Goal: Information Seeking & Learning: Learn about a topic

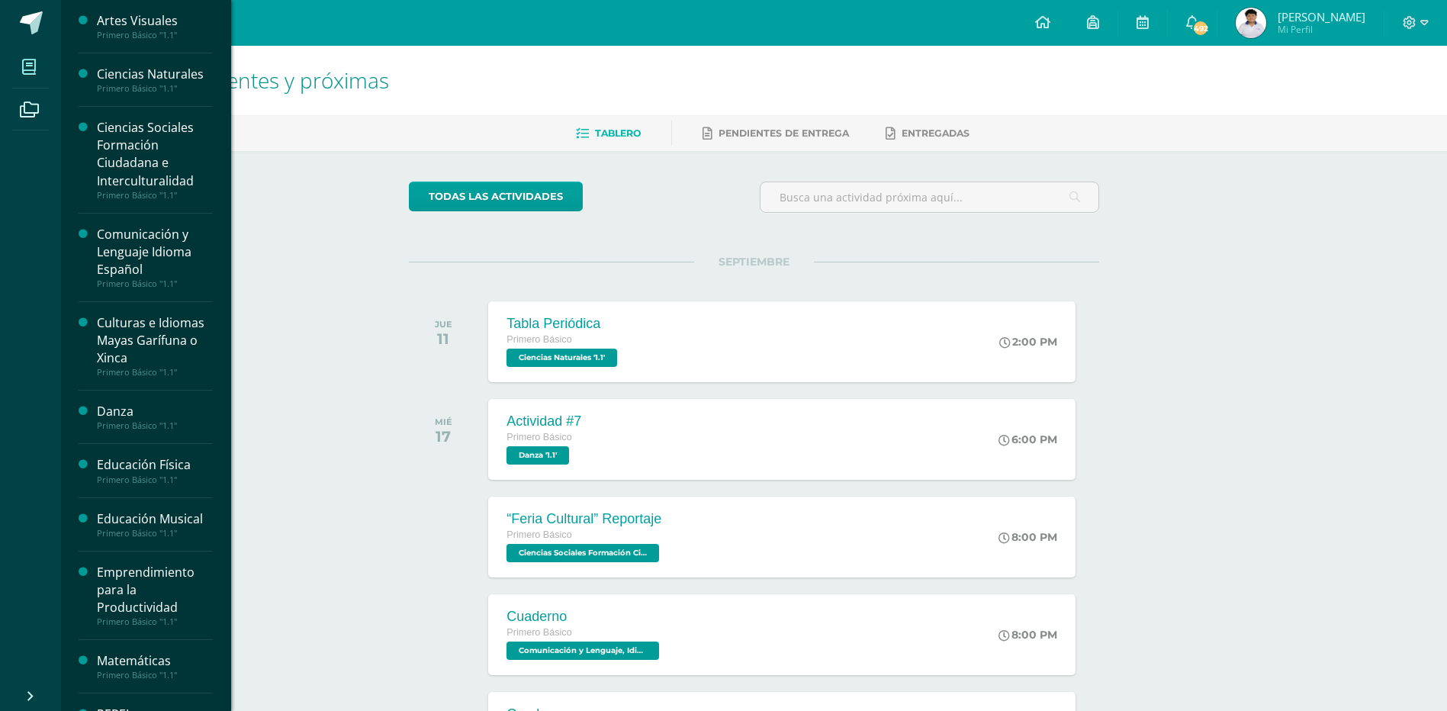
click at [35, 63] on icon at bounding box center [29, 66] width 14 height 15
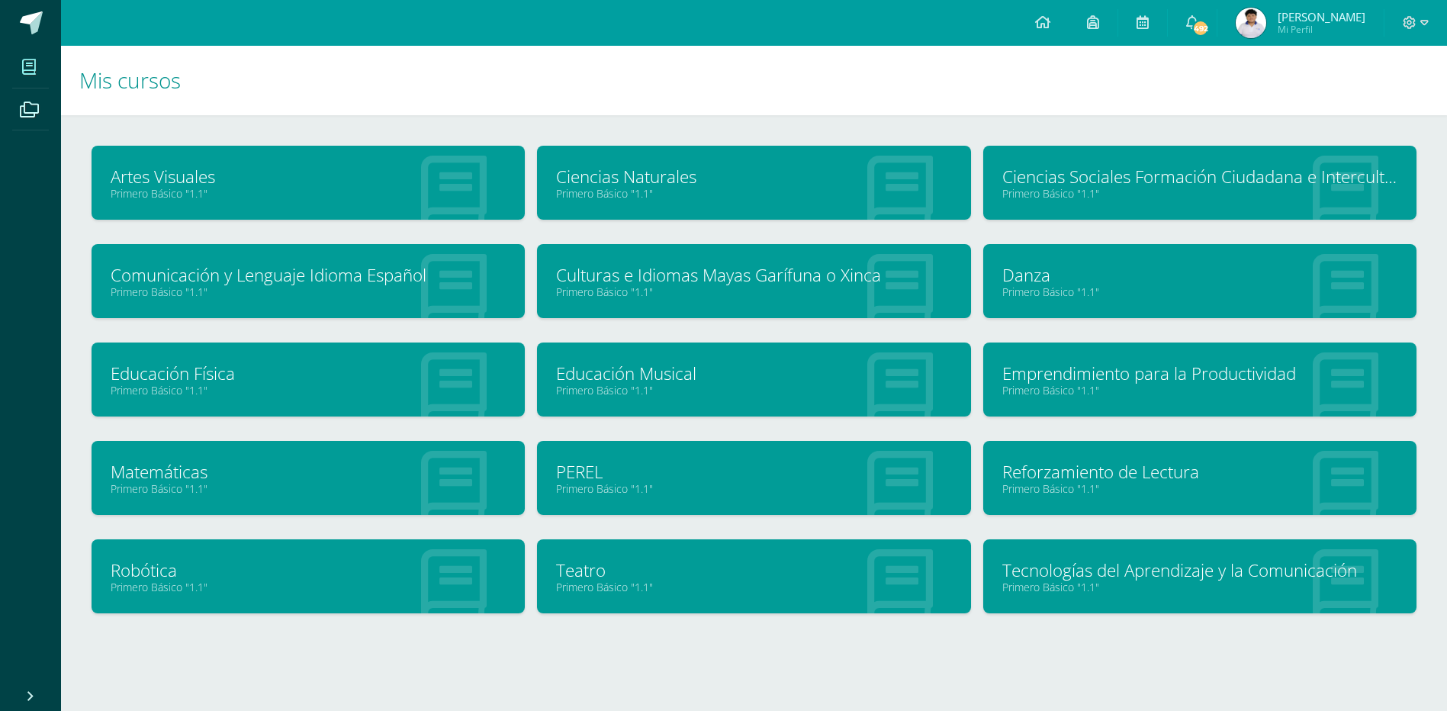
click at [1045, 185] on link "Ciencias Sociales Formación Ciudadana e Interculturalidad" at bounding box center [1199, 177] width 395 height 24
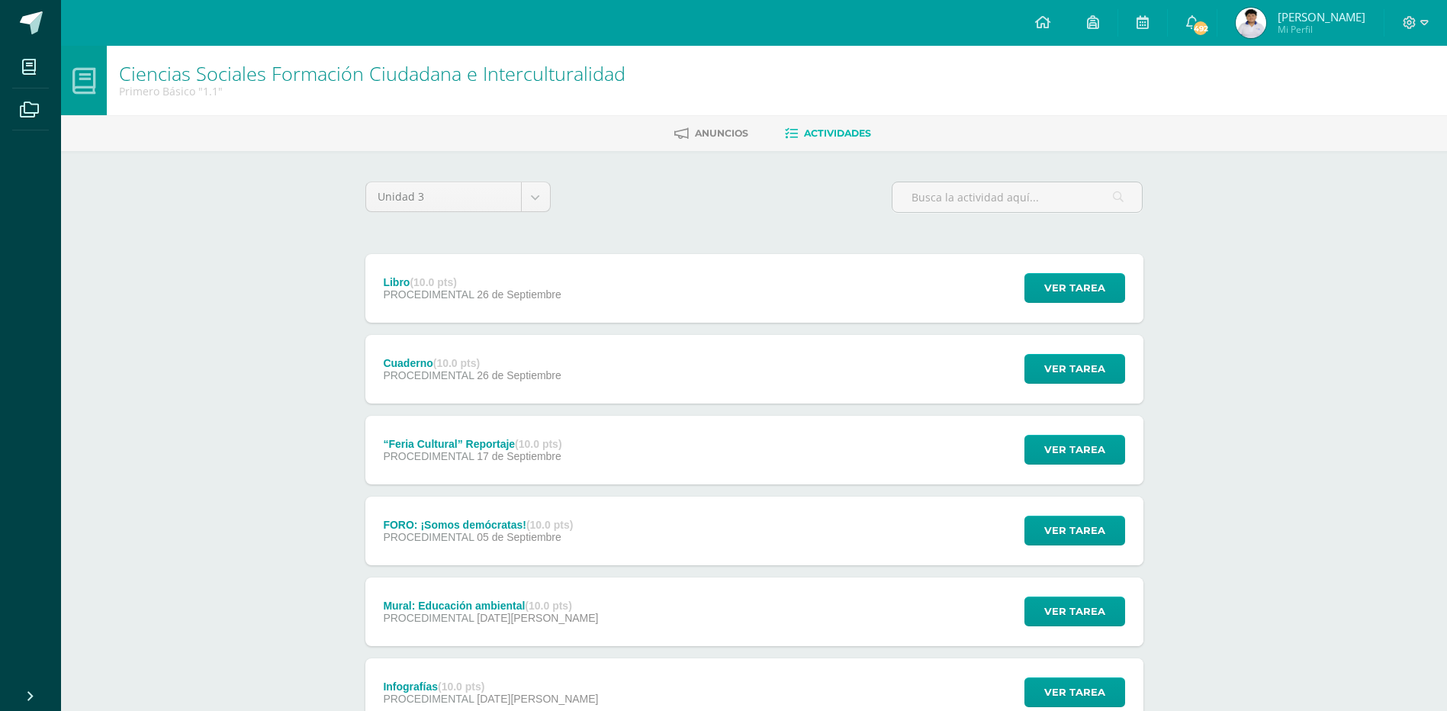
click at [675, 314] on div "Libro (10.0 pts) PROCEDIMENTAL [DATE] Ver tarea Libro Ciencias Sociales Formaci…" at bounding box center [754, 288] width 778 height 69
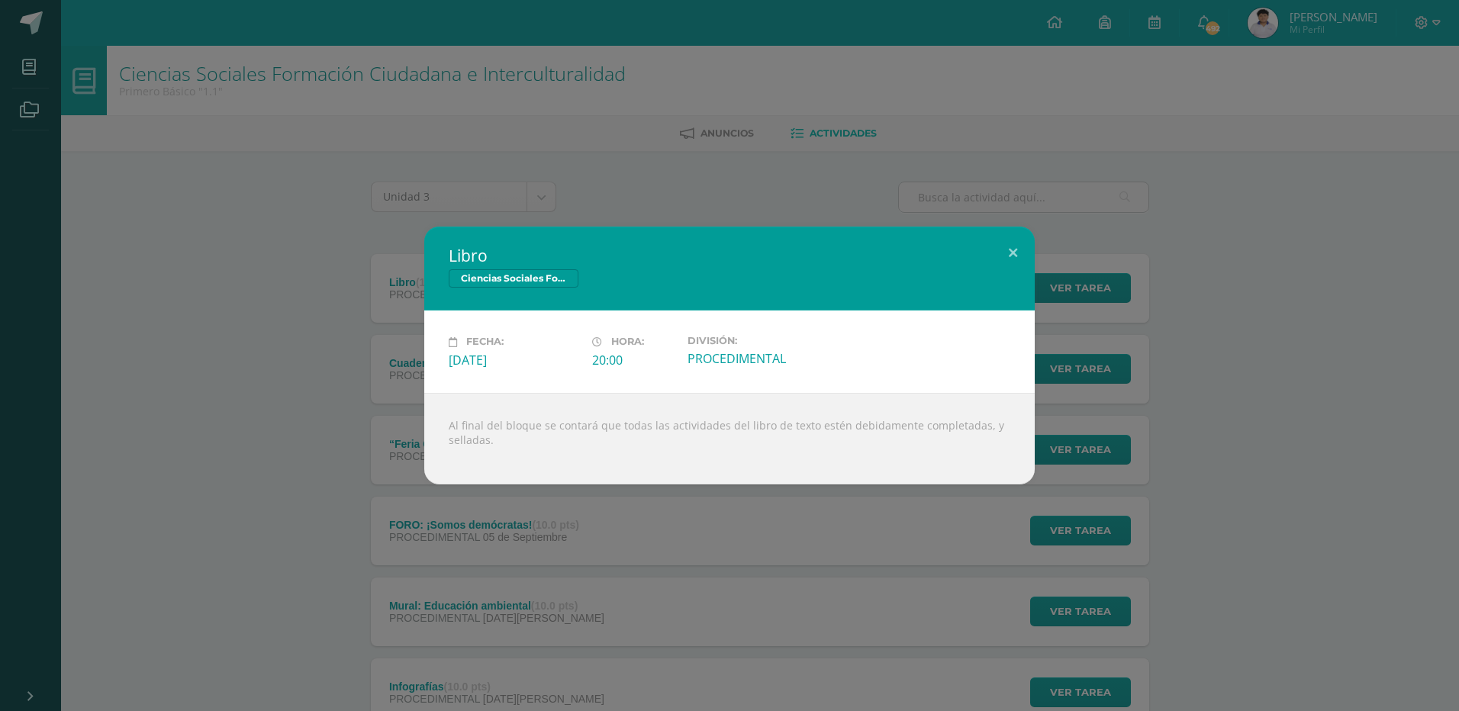
click at [848, 494] on div "Libro Ciencias Sociales Formación Ciudadana e Interculturalidad Fecha: [DATE] H…" at bounding box center [729, 355] width 1459 height 711
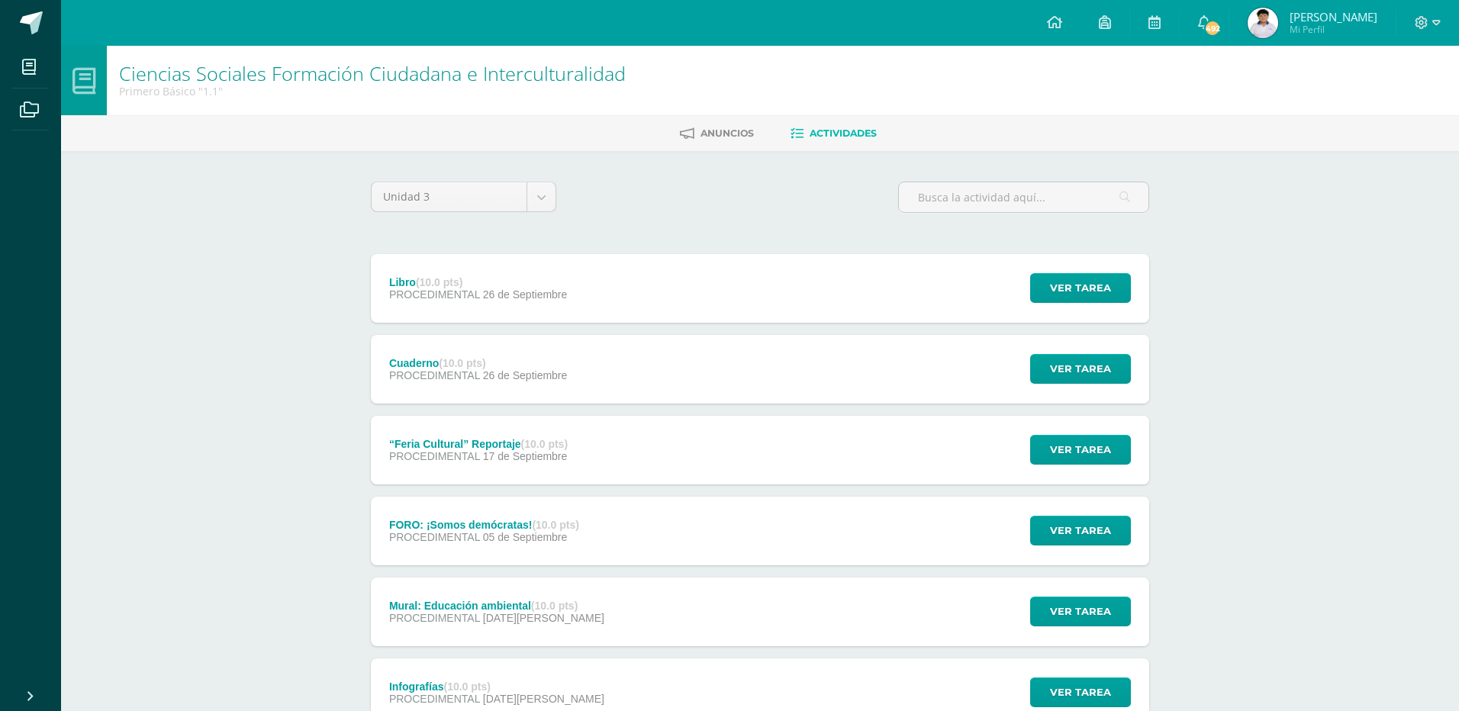
click at [752, 371] on div "Fecha: [DATE] Hora: 20:00 División: PROCEDIMENTAL" at bounding box center [729, 351] width 549 height 73
click at [745, 390] on div "Cuaderno (10.0 pts) PROCEDIMENTAL [DATE] Ver tarea [GEOGRAPHIC_DATA] Ciencias S…" at bounding box center [754, 369] width 778 height 69
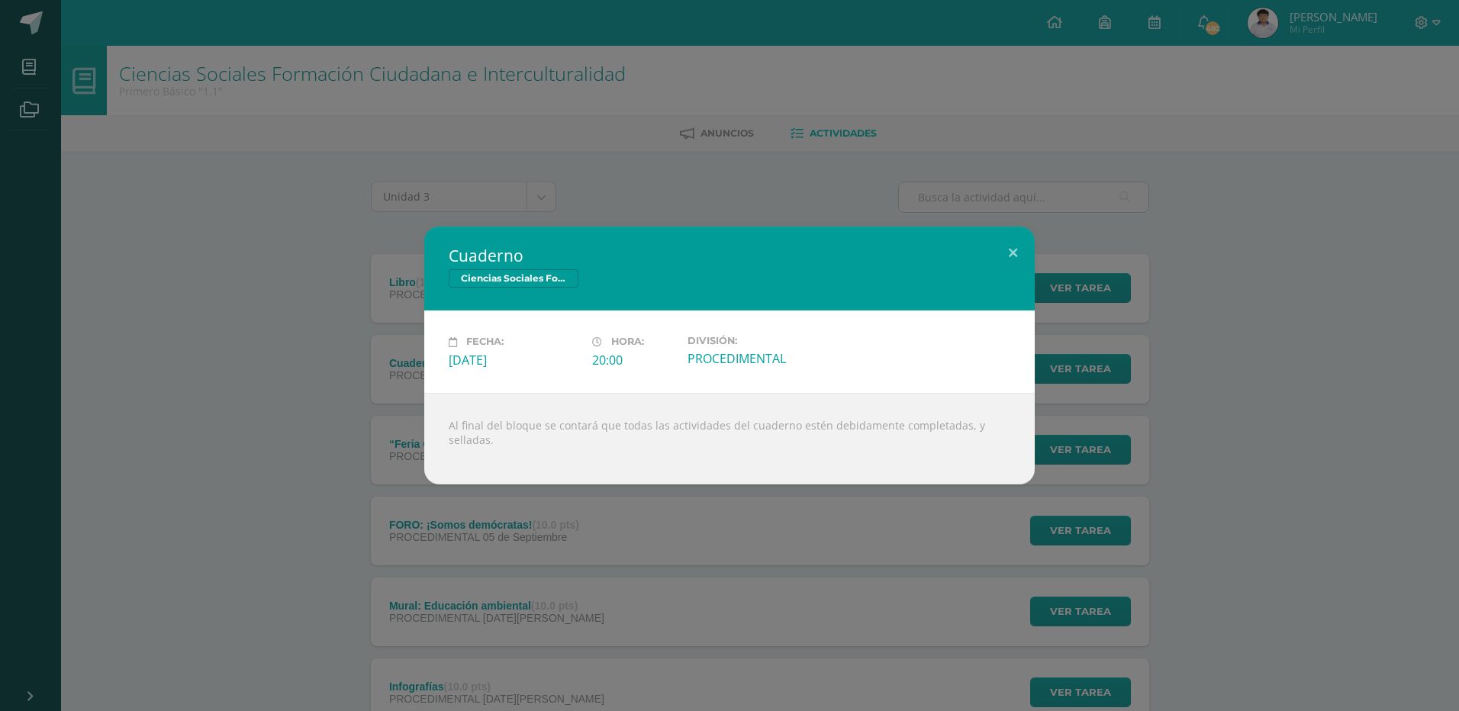
click at [717, 522] on div "Cuaderno Ciencias Sociales Formación Ciudadana e Interculturalidad Fecha: [DATE…" at bounding box center [729, 355] width 1459 height 711
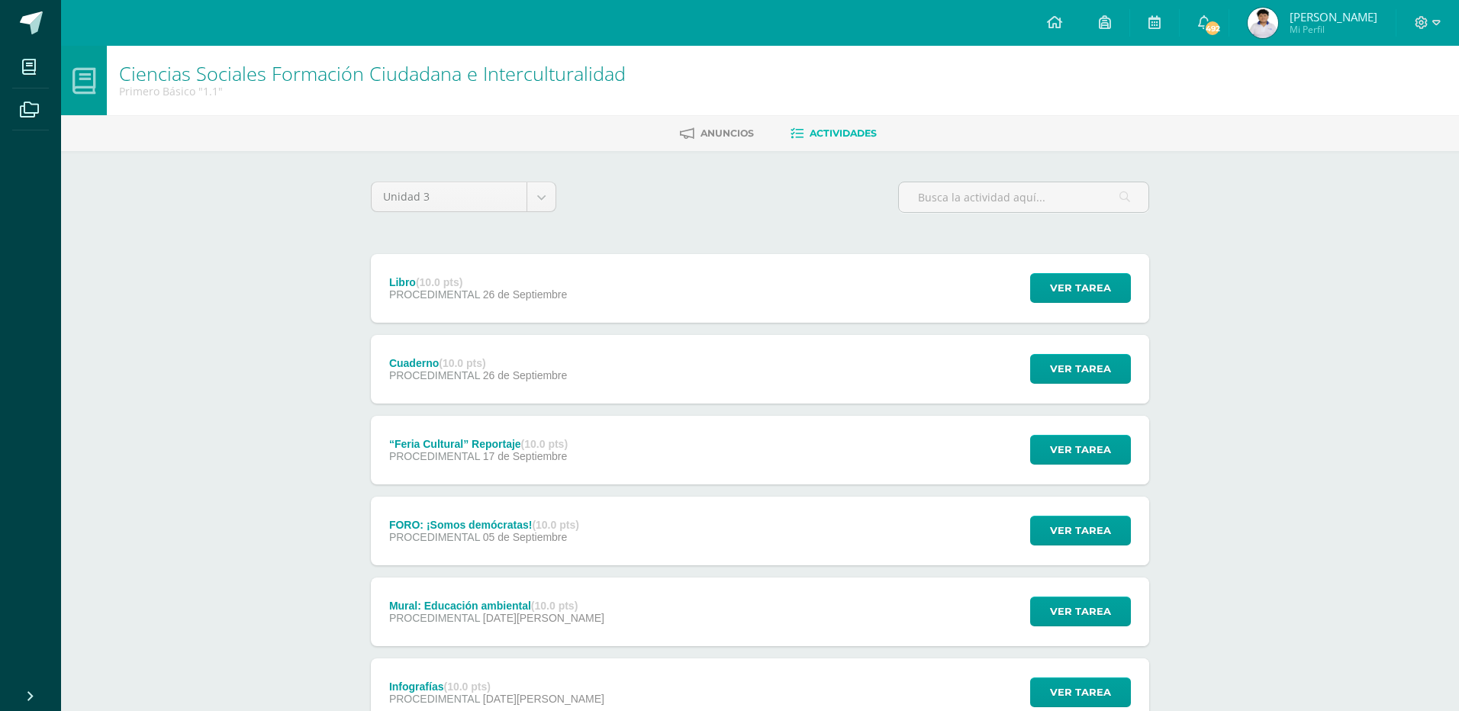
click at [670, 507] on div "Cuaderno Ciencias Sociales Formación Ciudadana e Interculturalidad Fecha: [DATE…" at bounding box center [729, 355] width 1459 height 711
click at [681, 458] on div "“Feria Cultural” Reportaje (10.0 pts) PROCEDIMENTAL [DATE] Ver tarea “Feria Cul…" at bounding box center [754, 450] width 778 height 69
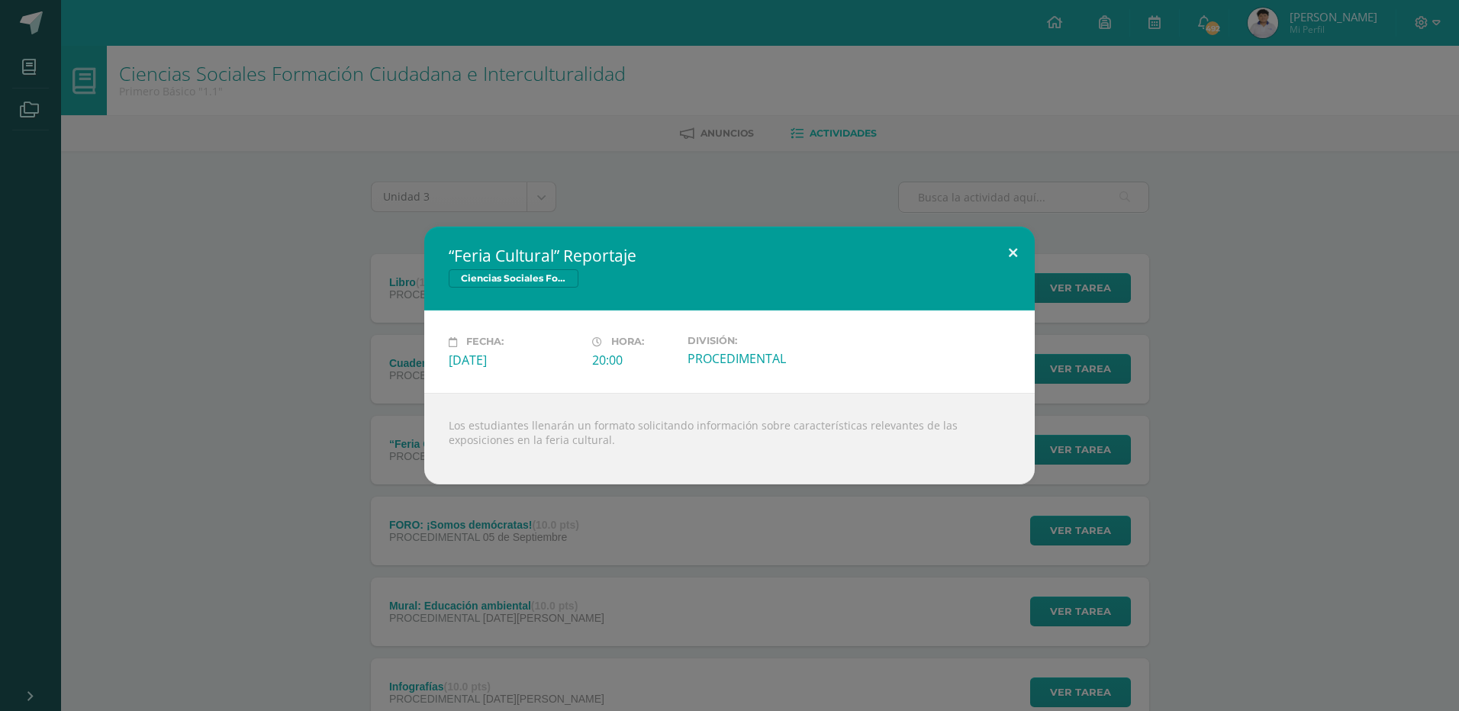
click at [1015, 262] on button at bounding box center [1012, 253] width 43 height 52
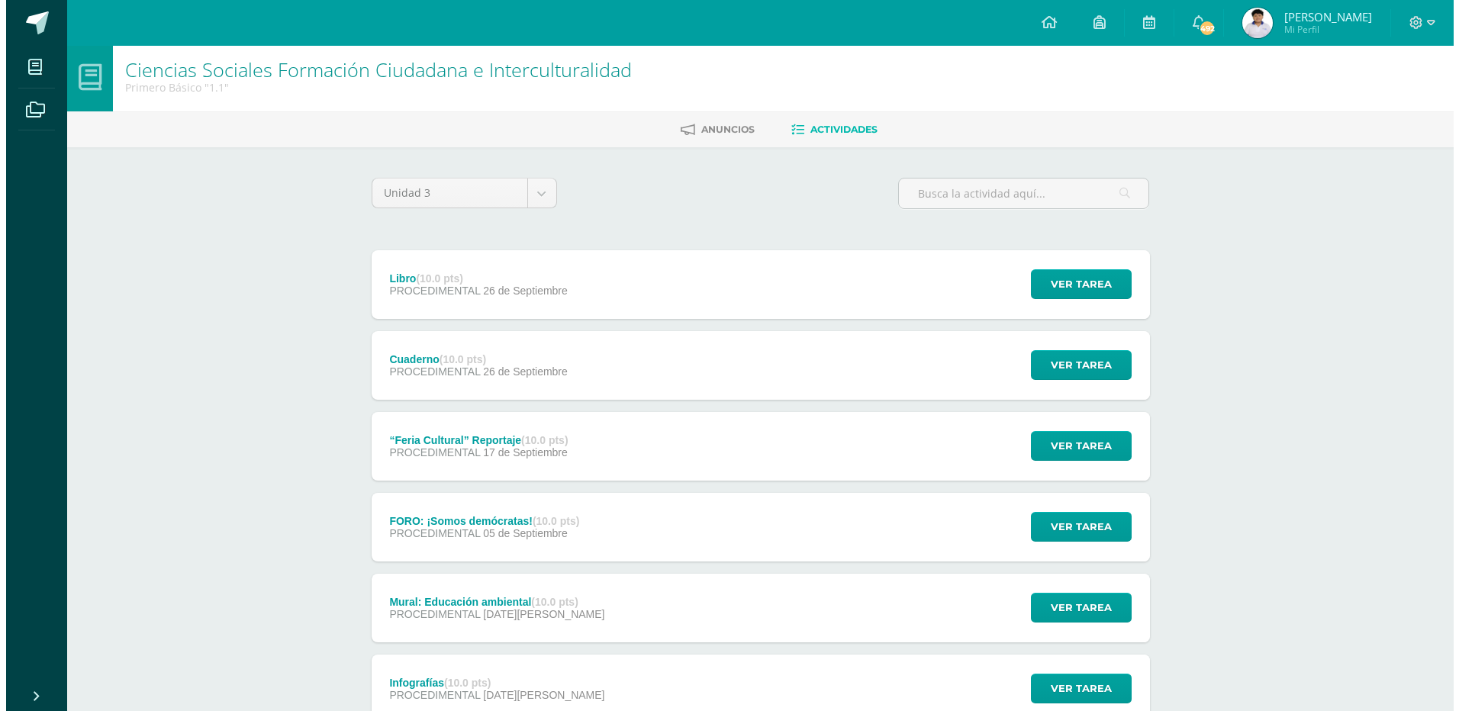
scroll to position [76, 0]
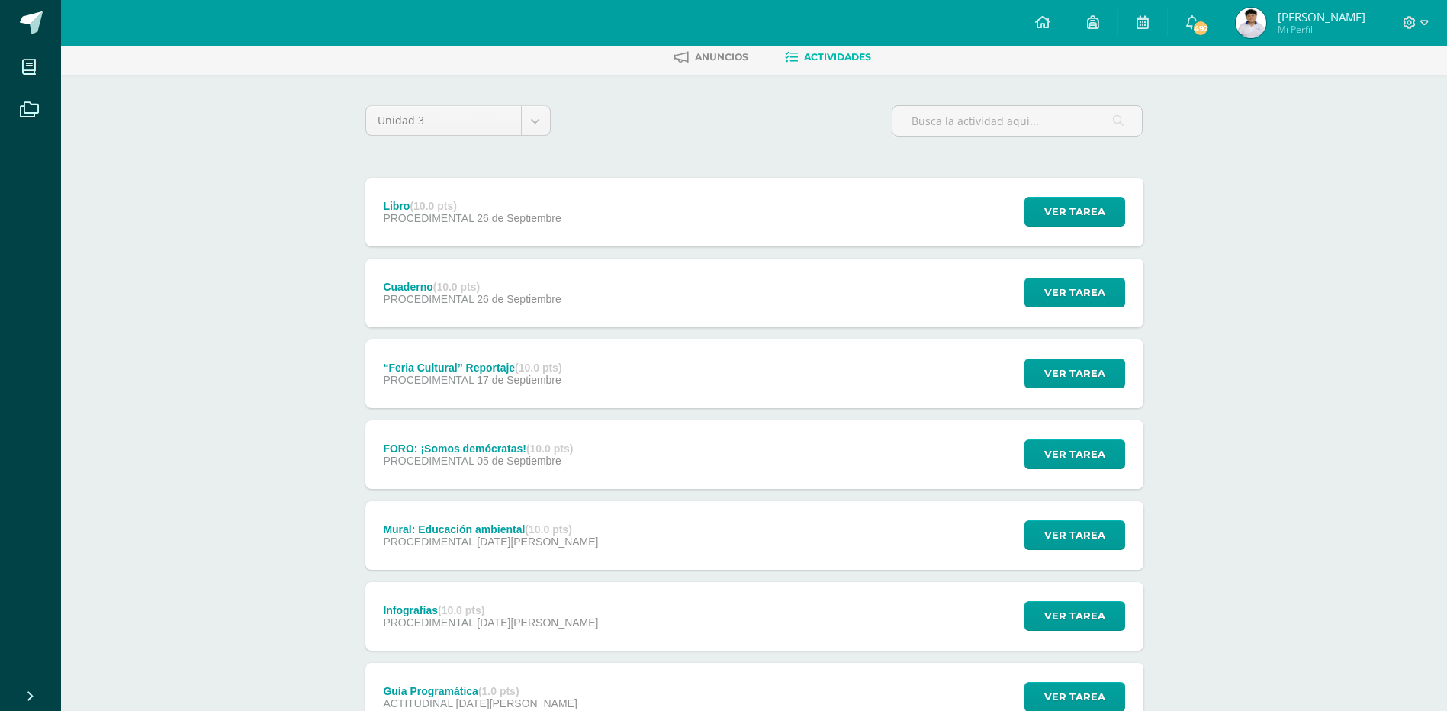
click at [784, 384] on div "“Feria Cultural” Reportaje (10.0 pts) PROCEDIMENTAL [DATE] Ver tarea “Feria Cul…" at bounding box center [754, 373] width 778 height 69
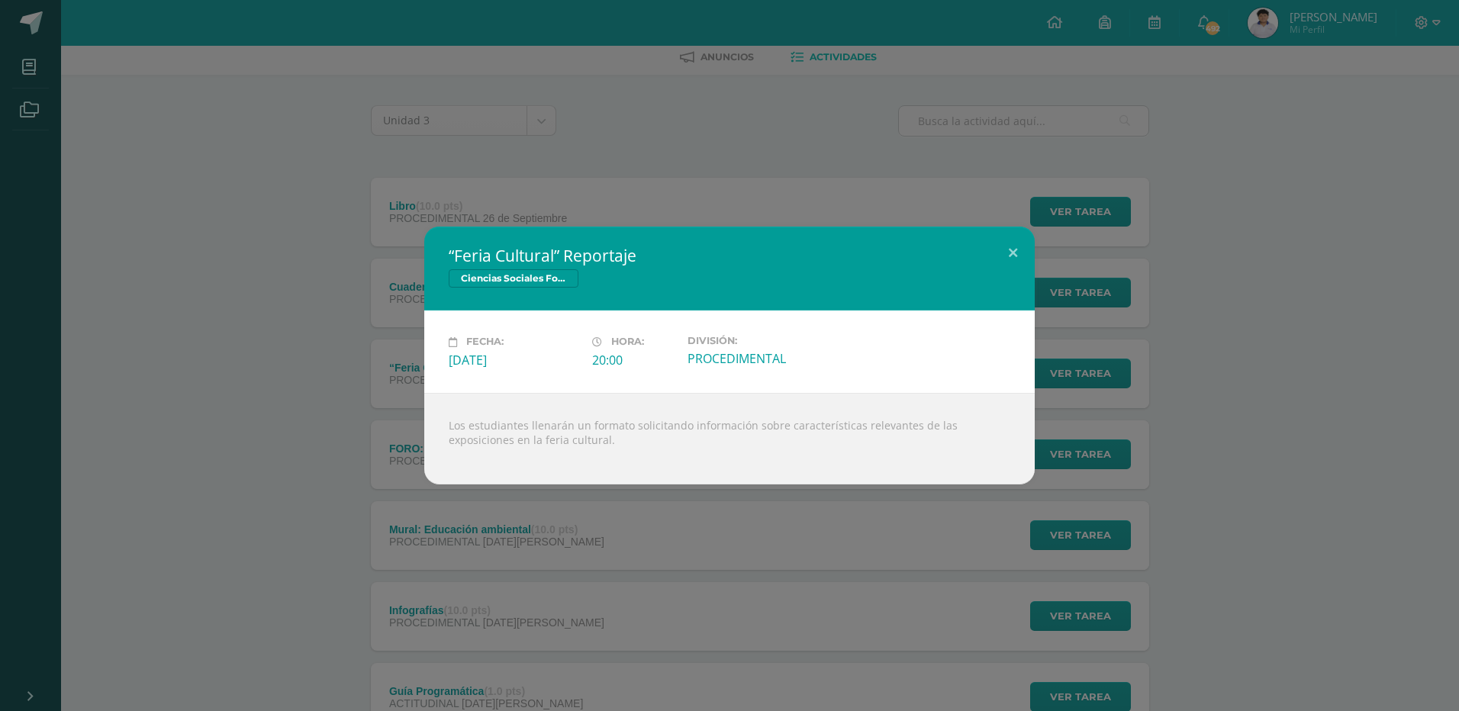
drag, startPoint x: 1063, startPoint y: 511, endPoint x: 932, endPoint y: 509, distance: 131.2
click at [1047, 518] on div "“Feria Cultural” Reportaje Ciencias Sociales Formación Ciudadana e Intercultura…" at bounding box center [729, 355] width 1459 height 711
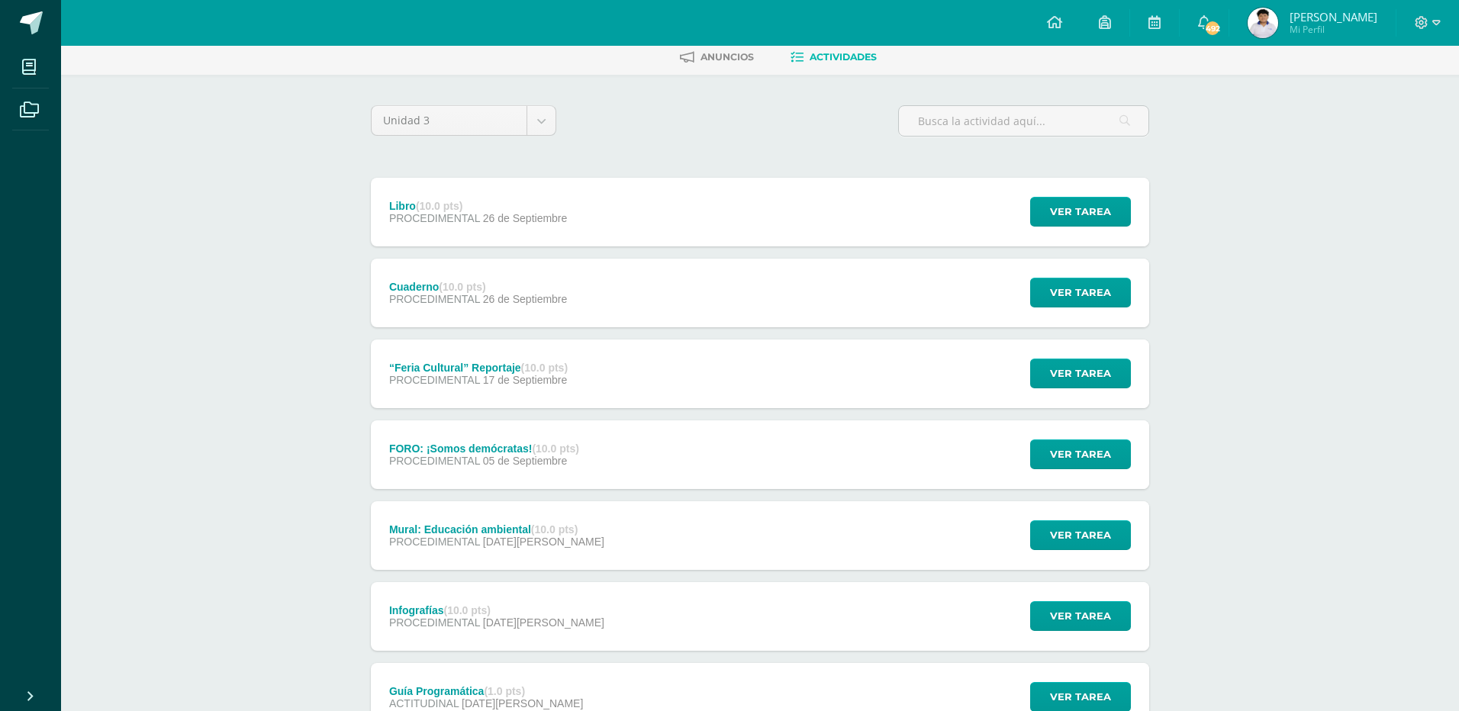
click at [793, 470] on div "Los estudiantes llenarán un formato solicitando información sobre característic…" at bounding box center [729, 430] width 549 height 82
click at [813, 474] on div "FORO: ¡Somos demócratas! (10.0 pts) PROCEDIMENTAL [DATE][GEOGRAPHIC_DATA] Ver t…" at bounding box center [754, 454] width 778 height 69
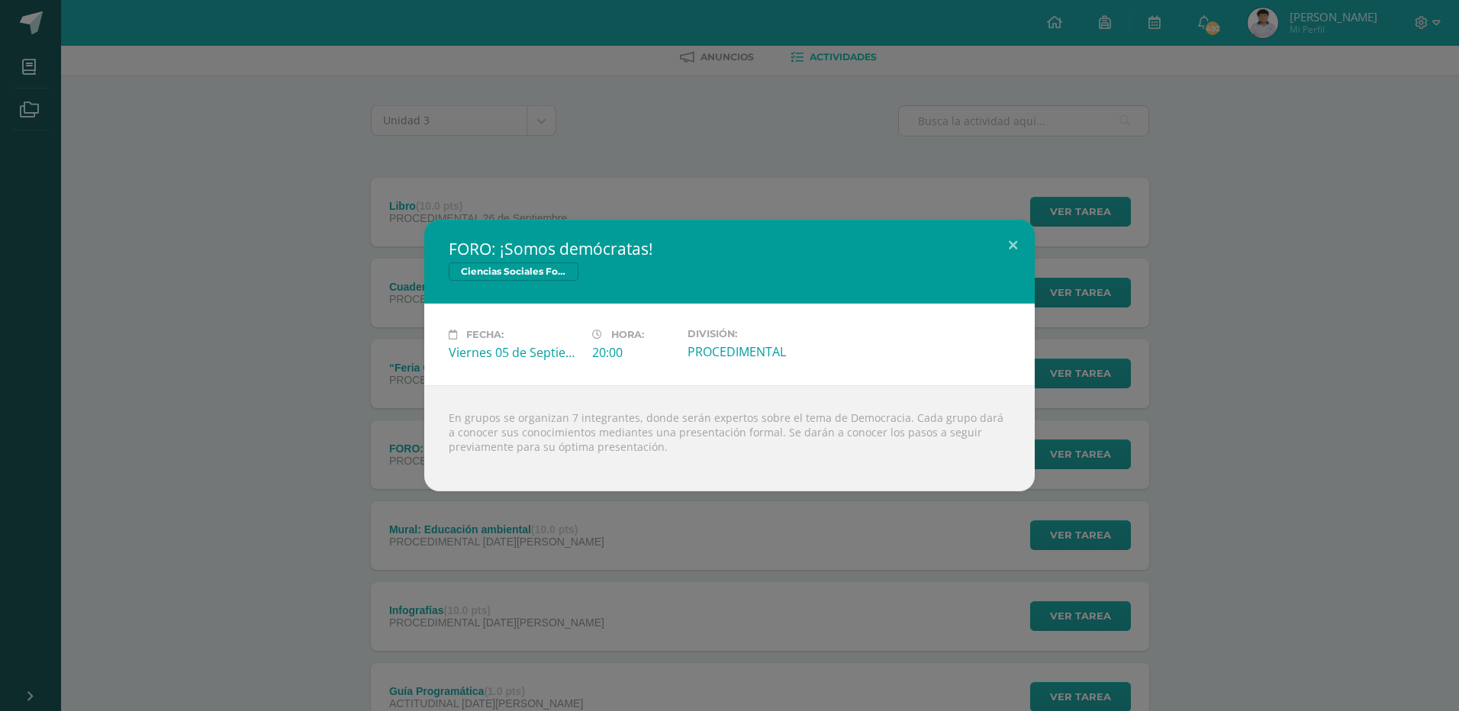
click at [805, 545] on div "FORO: ¡Somos demócratas! Ciencias Sociales Formación Ciudadana e Interculturali…" at bounding box center [729, 355] width 1459 height 711
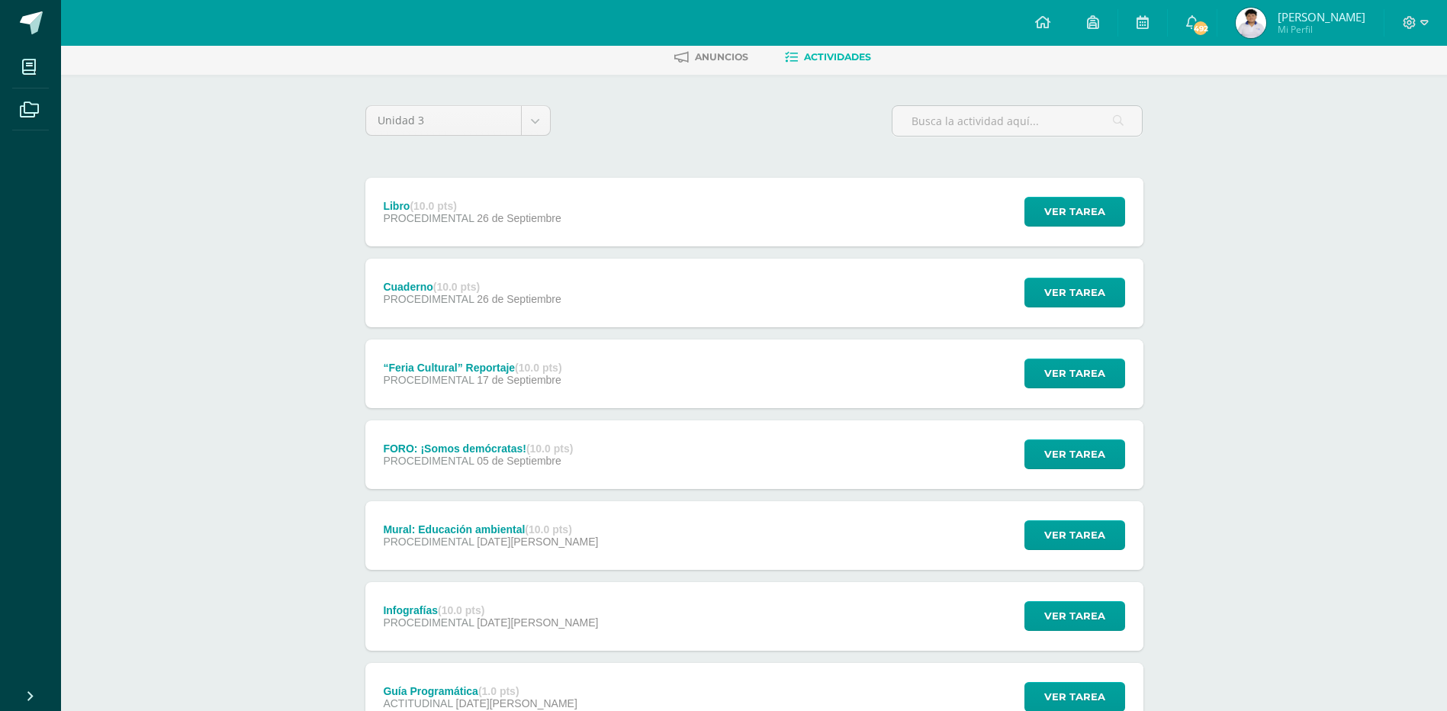
click at [754, 551] on div "Mural: Educación ambiental (10.0 pts) PROCEDIMENTAL [DATE][PERSON_NAME] Ver tar…" at bounding box center [754, 535] width 778 height 69
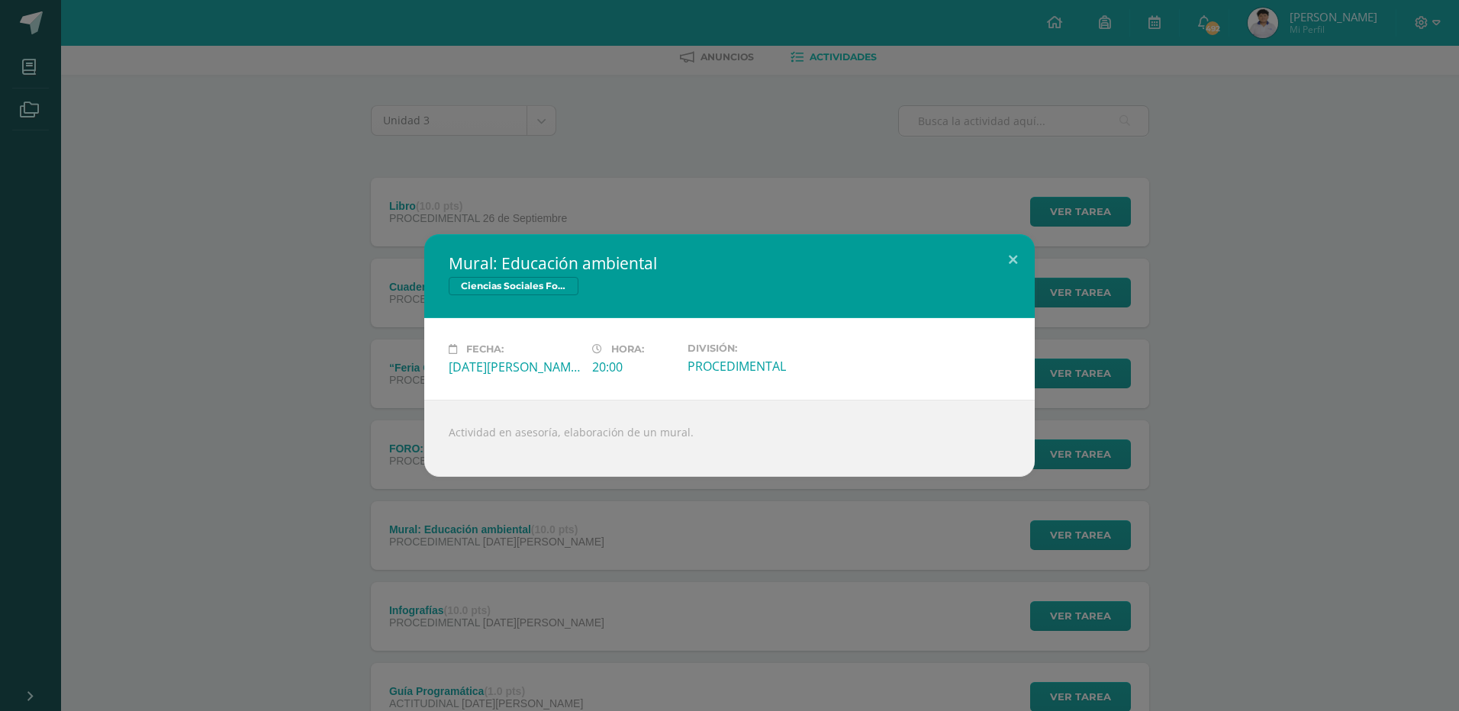
click at [757, 558] on div "Mural: Educación ambiental Ciencias Sociales Formación Ciudadana e Intercultura…" at bounding box center [729, 355] width 1459 height 711
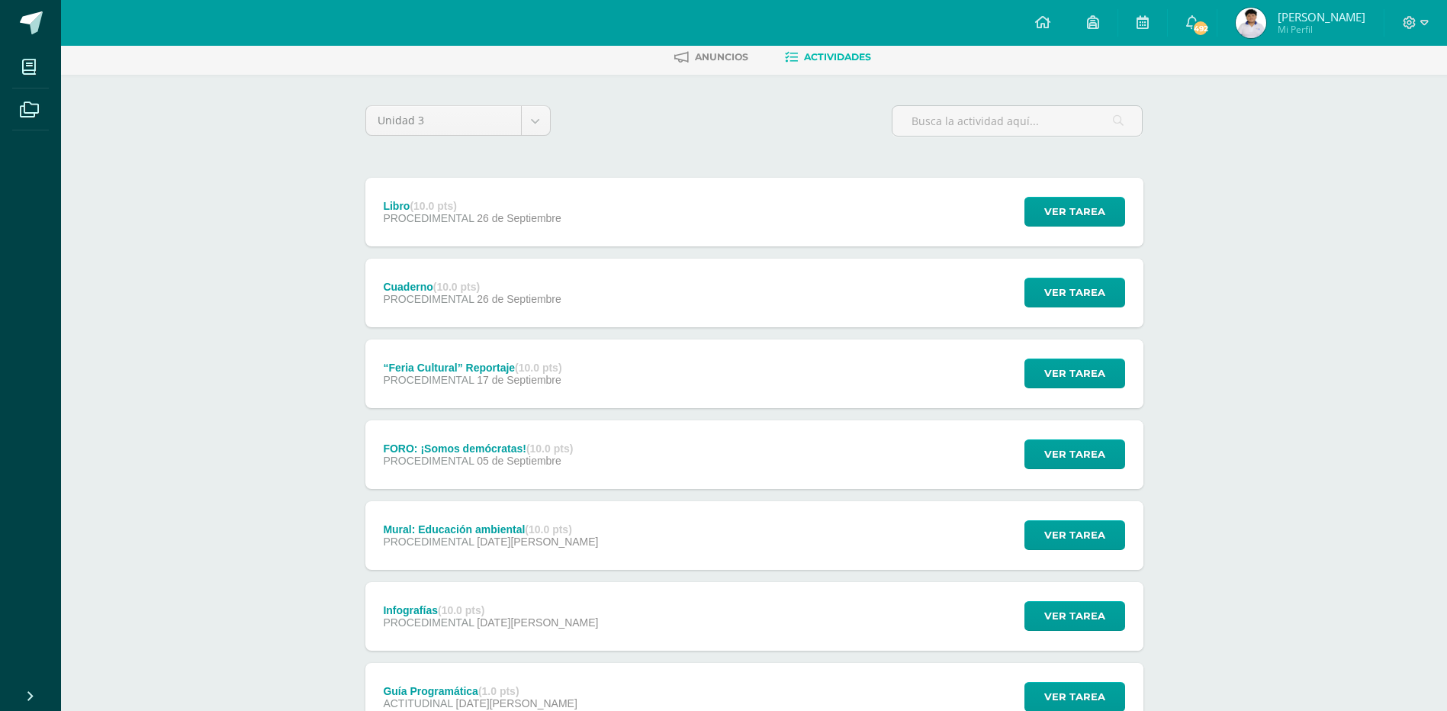
click at [722, 621] on div "Infografías (10.0 pts) PROCEDIMENTAL [DATE][PERSON_NAME] Ver tarea Infografías …" at bounding box center [754, 616] width 778 height 69
